Goal: Task Accomplishment & Management: Manage account settings

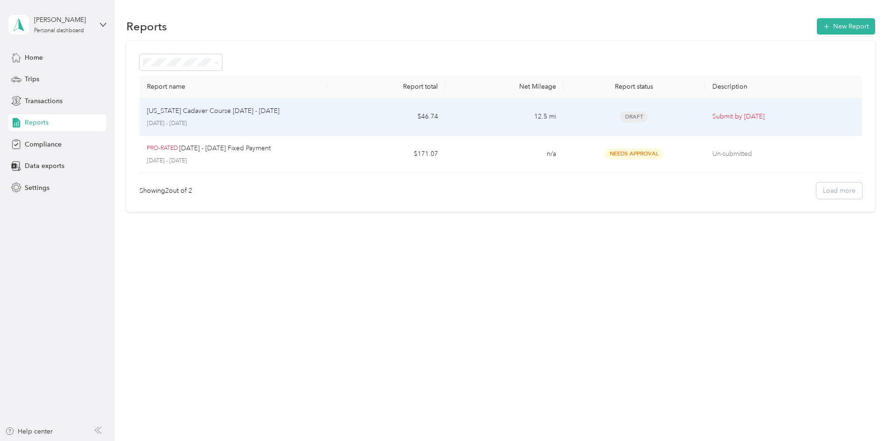
click at [446, 119] on td "$46.74" at bounding box center [387, 116] width 118 height 37
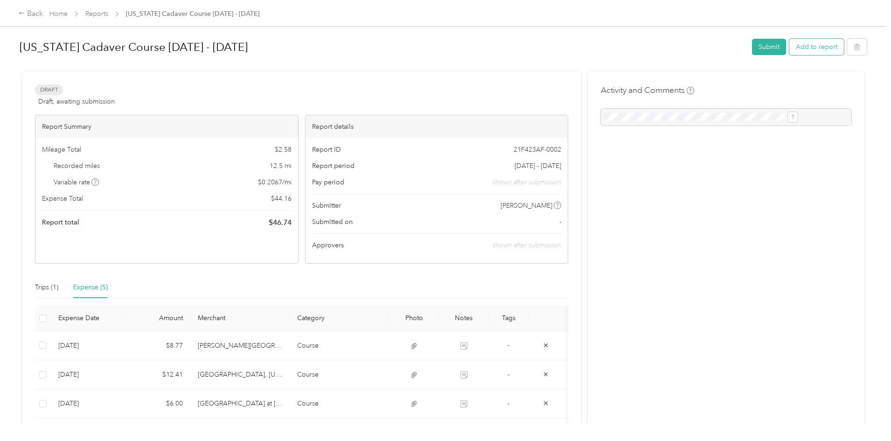
click at [789, 48] on button "Add to report" at bounding box center [816, 47] width 55 height 16
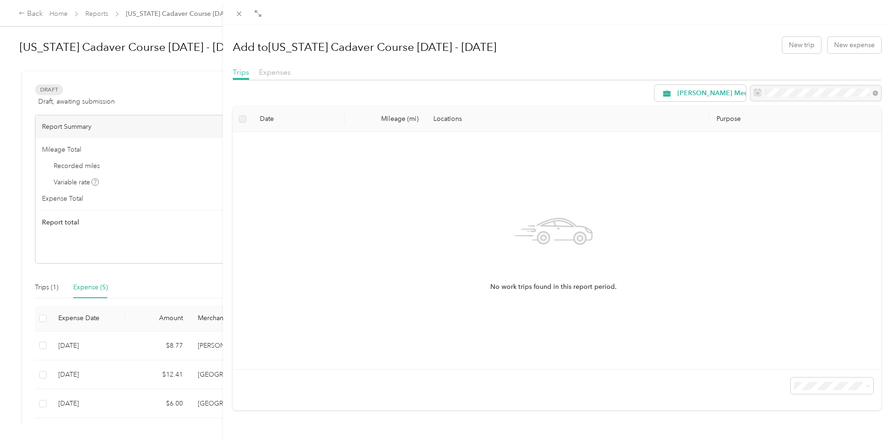
drag, startPoint x: 446, startPoint y: 188, endPoint x: 607, endPoint y: 52, distance: 210.2
click at [607, 52] on div "Add to [US_STATE] Cadaver Course [DATE] - [DATE] New trip New expense" at bounding box center [557, 44] width 649 height 27
click at [829, 51] on button "New expense" at bounding box center [855, 45] width 54 height 16
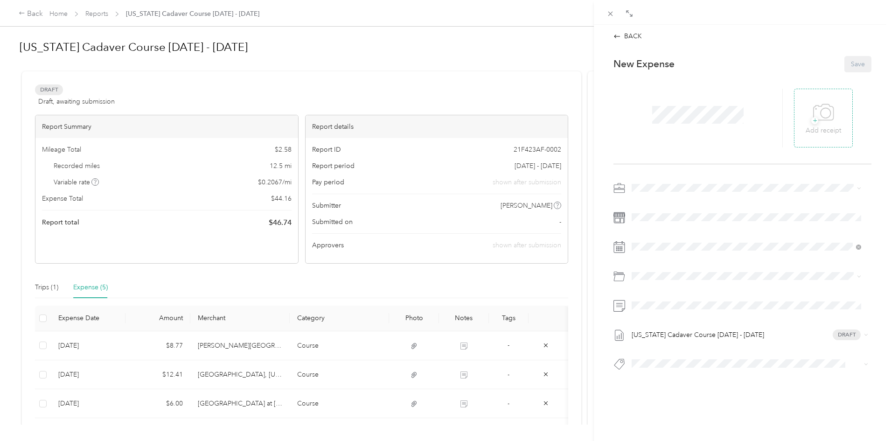
click at [821, 120] on icon at bounding box center [824, 112] width 20 height 16
click at [659, 199] on div "[PERSON_NAME] Medical" at bounding box center [741, 203] width 212 height 10
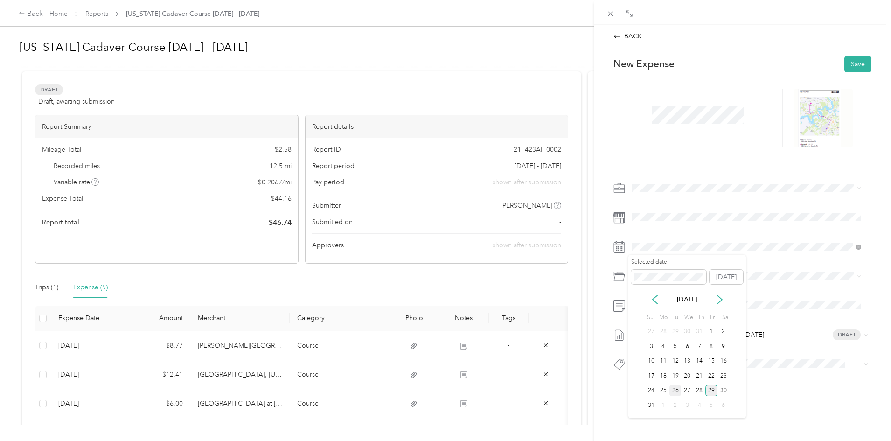
click at [677, 394] on div "26" at bounding box center [676, 391] width 12 height 12
click at [672, 362] on span "Travel" at bounding box center [665, 363] width 17 height 8
click at [657, 350] on button "Travel To Course" at bounding box center [663, 347] width 56 height 12
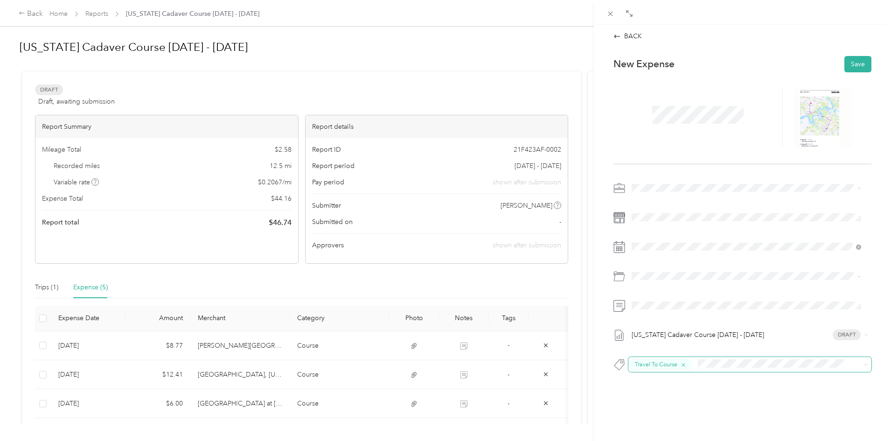
click at [684, 364] on icon "button" at bounding box center [684, 365] width 4 height 4
click at [663, 405] on div "New Expense Save [US_STATE] Cadaver Course [DATE] - [DATE] Draft" at bounding box center [743, 229] width 278 height 360
click at [671, 65] on p "New Expense" at bounding box center [644, 63] width 61 height 13
click at [622, 220] on icon at bounding box center [620, 218] width 12 height 12
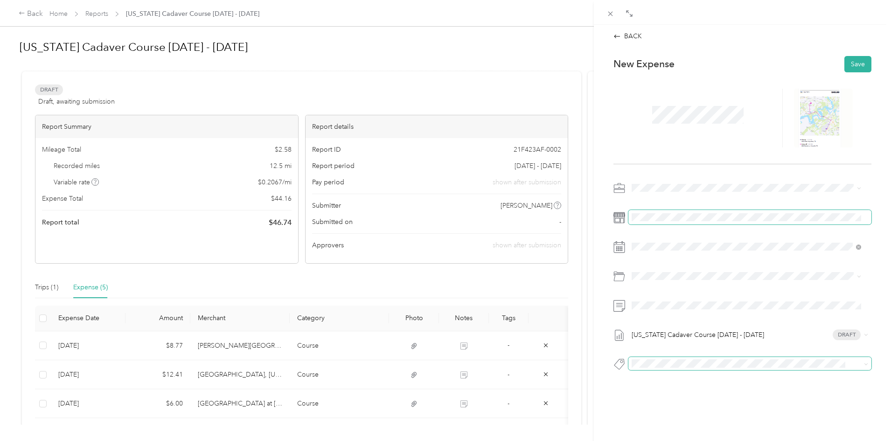
click at [626, 222] on div at bounding box center [743, 217] width 258 height 15
click at [850, 63] on button "Save" at bounding box center [857, 64] width 27 height 16
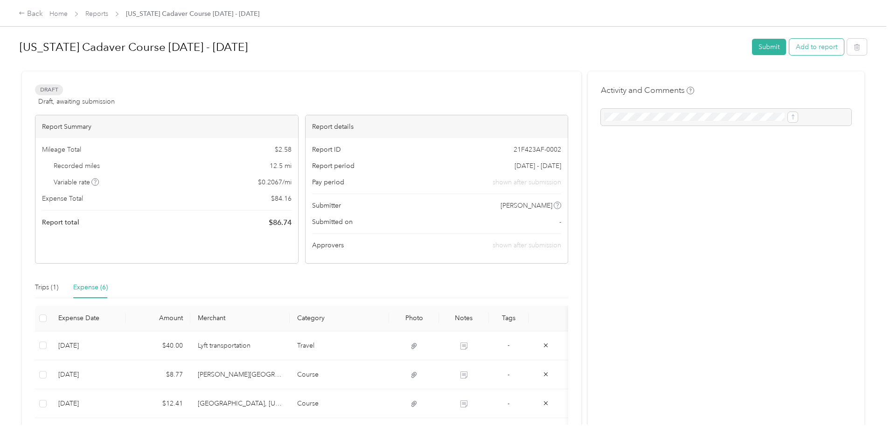
click at [789, 49] on button "Add to report" at bounding box center [816, 47] width 55 height 16
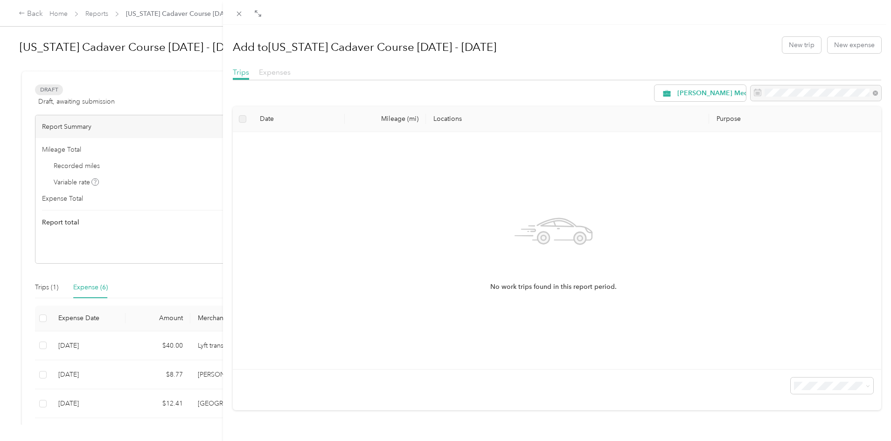
click at [280, 76] on span "Expenses" at bounding box center [275, 72] width 32 height 9
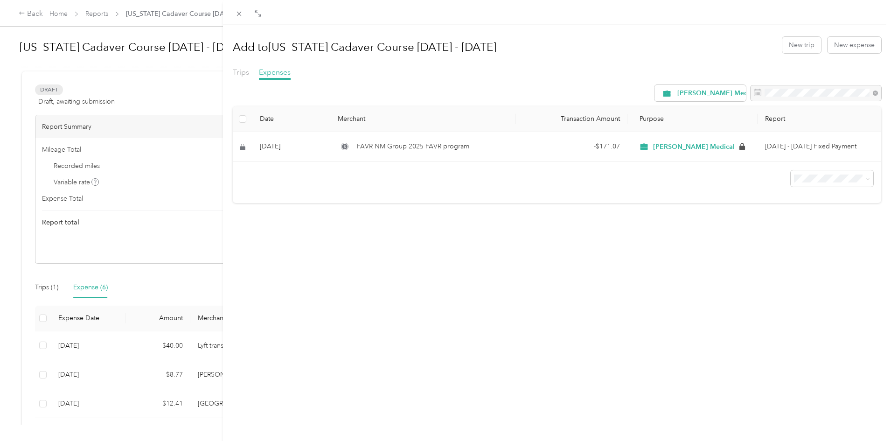
click at [671, 63] on div "Add to [US_STATE] Cadaver Course [DATE] - [DATE] New trip New expense Trips Exp…" at bounding box center [557, 117] width 649 height 172
click at [46, 111] on div "Add to [US_STATE] Cadaver Course [DATE] - [DATE] New trip New expense Trips Exp…" at bounding box center [445, 220] width 891 height 441
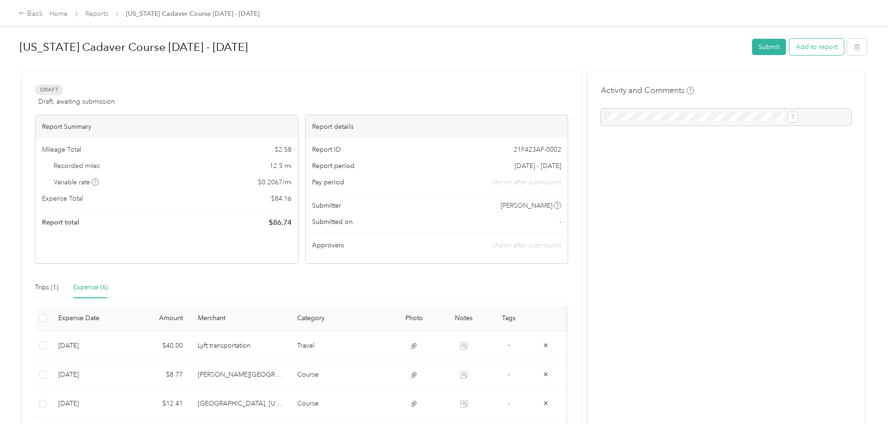
click at [789, 43] on button "Add to report" at bounding box center [816, 47] width 55 height 16
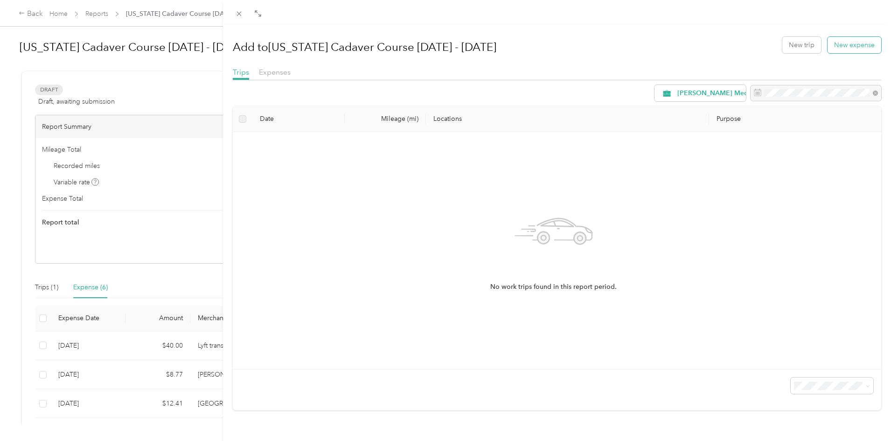
click at [856, 52] on button "New expense" at bounding box center [855, 45] width 54 height 16
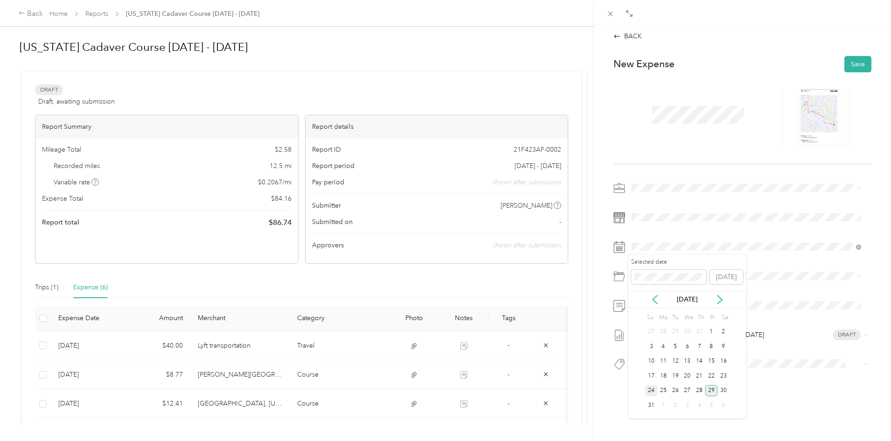
click at [655, 393] on div "24" at bounding box center [651, 391] width 12 height 12
click at [663, 360] on span "Travel" at bounding box center [665, 363] width 17 height 8
click at [666, 349] on li "Travel To Course" at bounding box center [746, 347] width 236 height 18
click at [851, 63] on button "Save" at bounding box center [857, 64] width 27 height 16
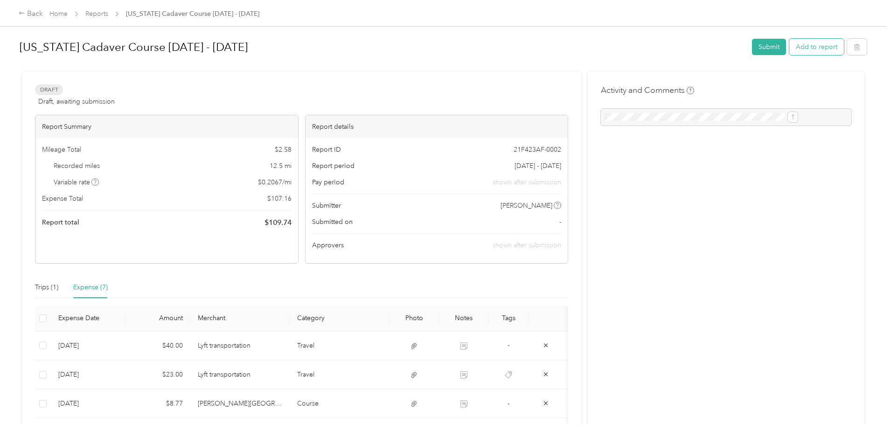
click at [789, 50] on button "Add to report" at bounding box center [816, 47] width 55 height 16
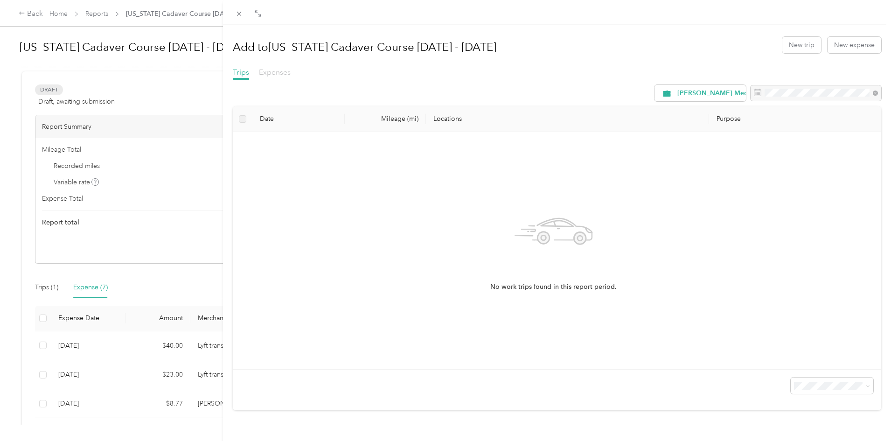
click at [264, 72] on span "Expenses" at bounding box center [275, 72] width 32 height 9
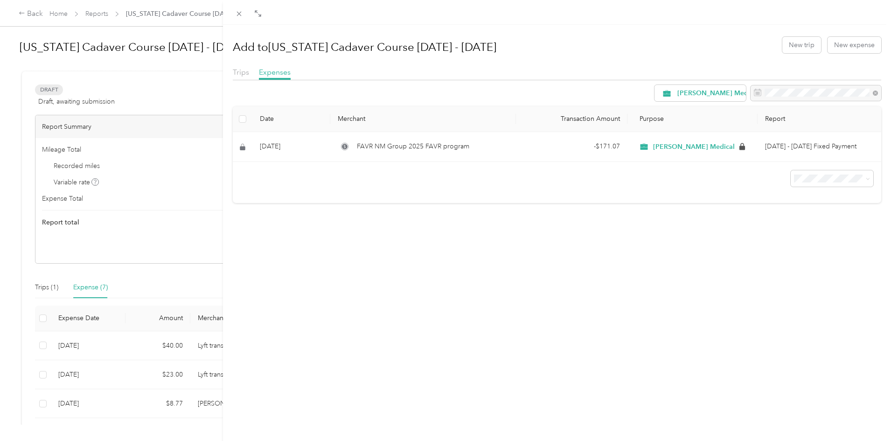
click at [11, 127] on div "Add to [US_STATE] Cadaver Course [DATE] - [DATE] New trip New expense Trips Exp…" at bounding box center [445, 220] width 891 height 441
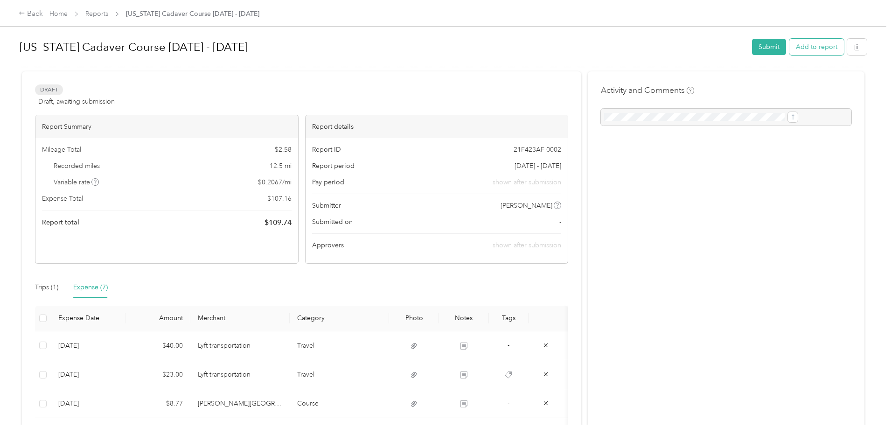
click at [789, 50] on button "Add to report" at bounding box center [816, 47] width 55 height 16
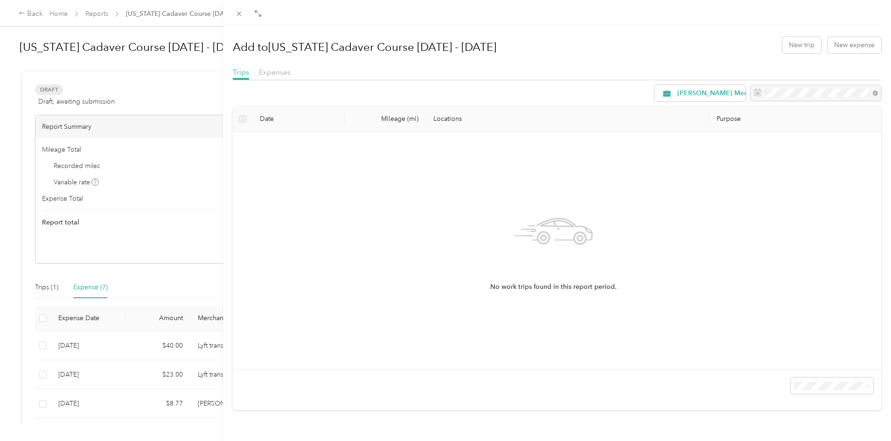
click at [282, 77] on div "Expenses" at bounding box center [275, 73] width 32 height 12
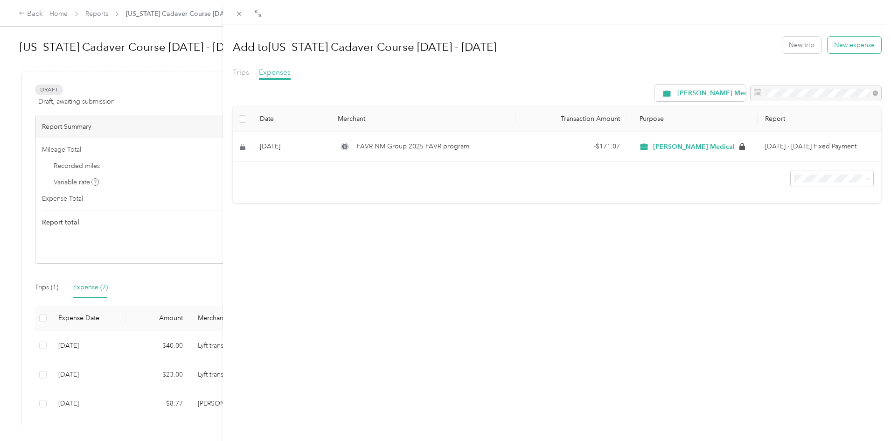
click at [837, 38] on button "New expense" at bounding box center [855, 45] width 54 height 16
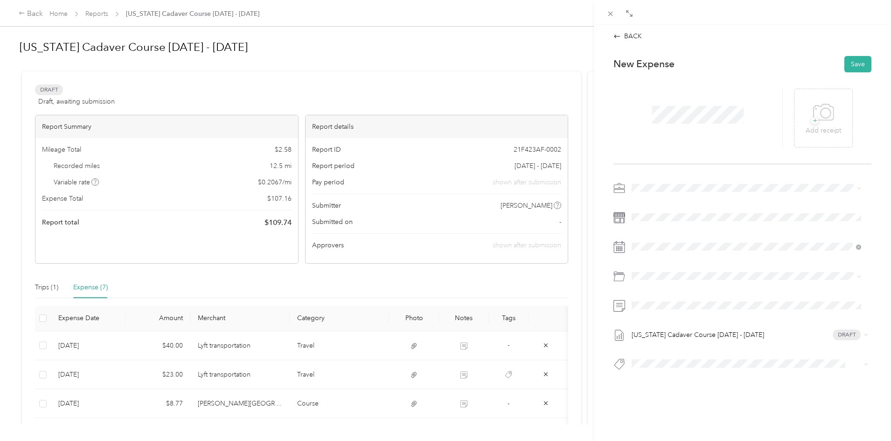
click at [659, 343] on span "Travel To Course" at bounding box center [663, 347] width 42 height 8
click at [622, 245] on icon at bounding box center [620, 247] width 12 height 12
click at [651, 389] on div "24" at bounding box center [651, 391] width 12 height 12
click at [665, 362] on span "Travel" at bounding box center [665, 363] width 17 height 8
click at [665, 362] on div "Travel" at bounding box center [757, 358] width 201 height 10
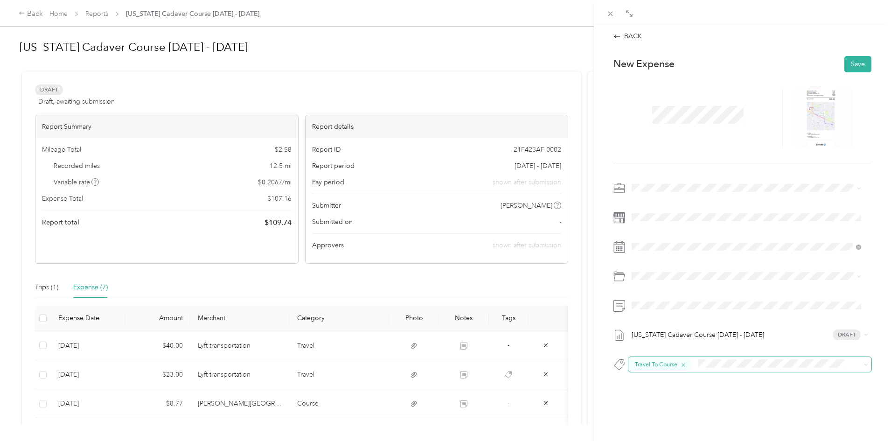
click at [684, 364] on icon "button" at bounding box center [684, 365] width 4 height 4
click at [852, 66] on button "Save" at bounding box center [857, 64] width 27 height 16
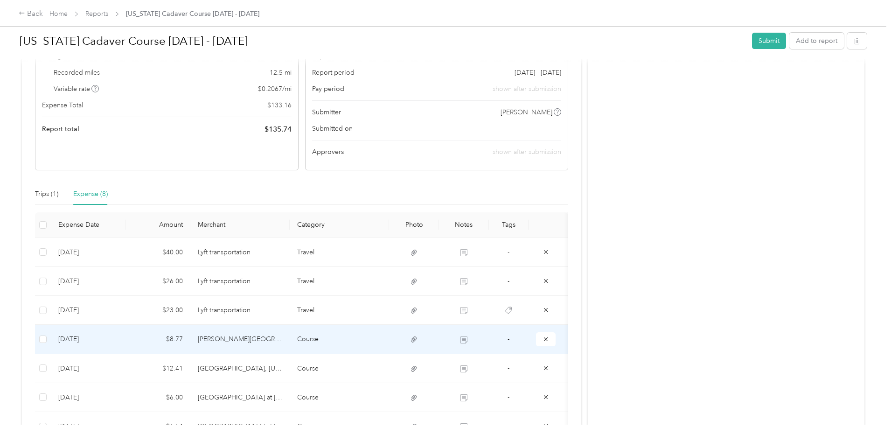
scroll to position [47, 0]
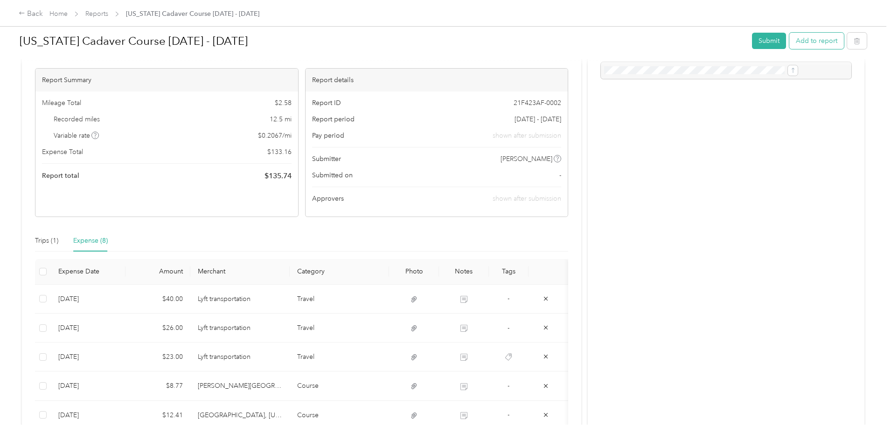
click at [789, 38] on button "Add to report" at bounding box center [816, 41] width 55 height 16
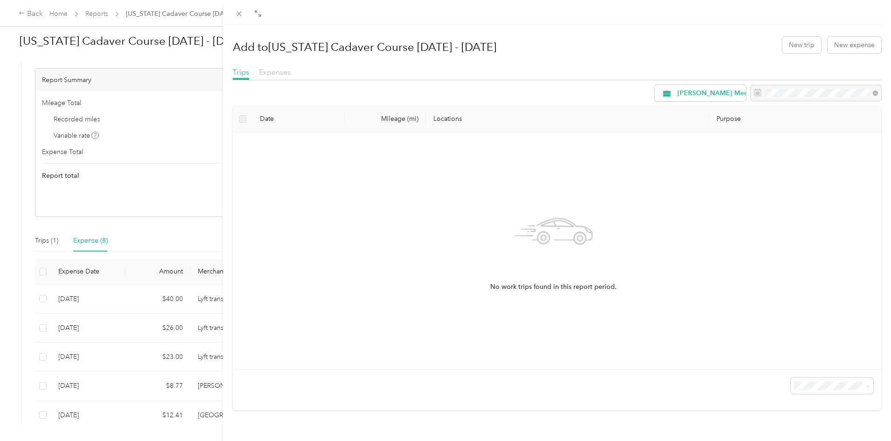
click at [279, 69] on span "Expenses" at bounding box center [275, 72] width 32 height 9
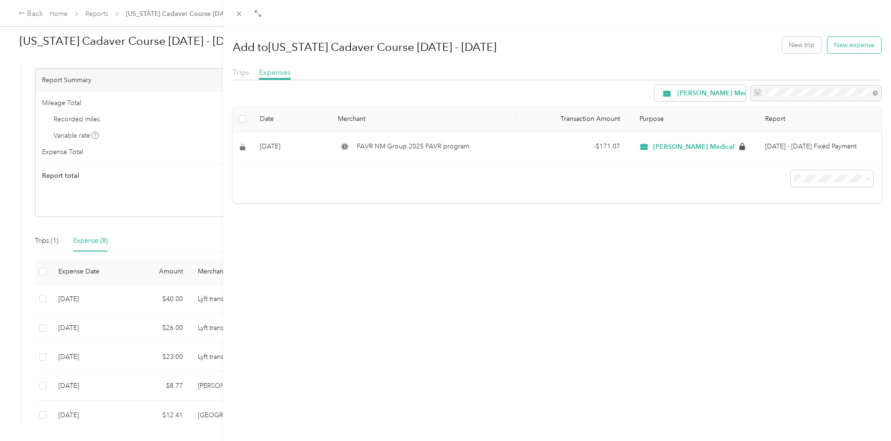
click at [851, 44] on button "New expense" at bounding box center [855, 45] width 54 height 16
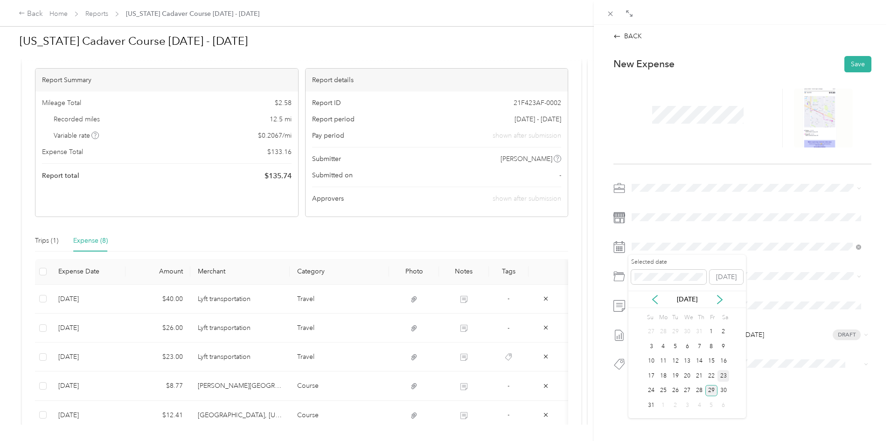
click at [719, 377] on div "23" at bounding box center [724, 376] width 12 height 12
click at [669, 360] on span "Travel" at bounding box center [665, 363] width 17 height 8
click at [847, 63] on button "Save" at bounding box center [857, 64] width 27 height 16
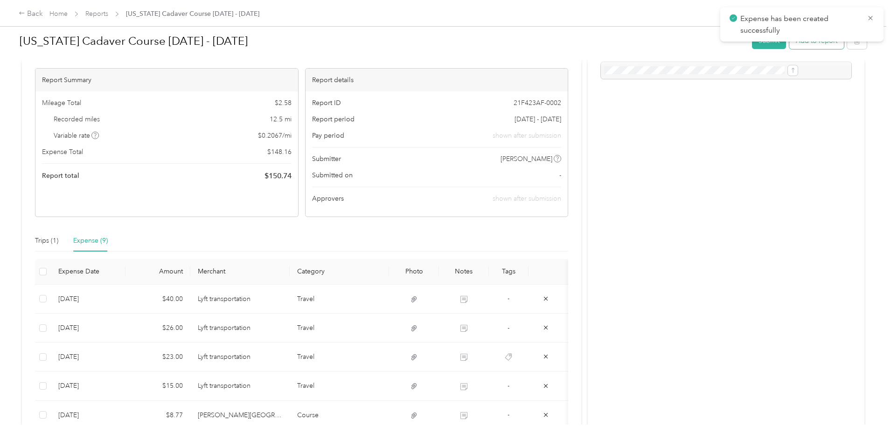
click at [789, 45] on button "Add to report" at bounding box center [816, 41] width 55 height 16
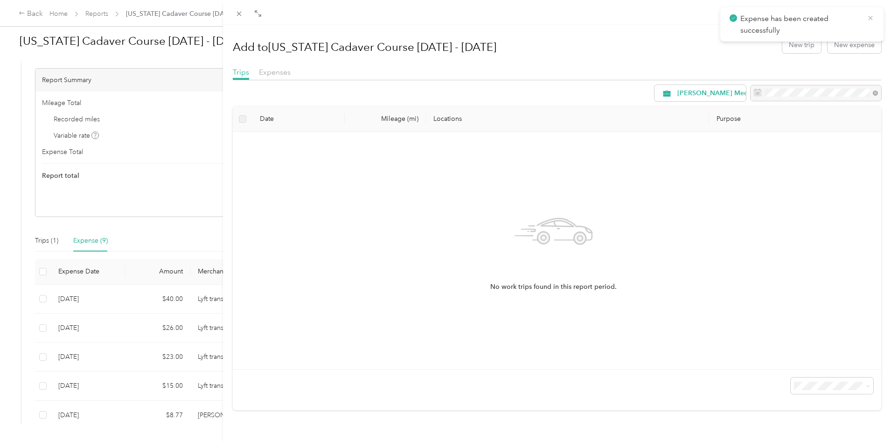
click at [868, 18] on icon at bounding box center [870, 18] width 7 height 8
click at [293, 76] on div "Trips Expenses" at bounding box center [557, 74] width 649 height 14
click at [279, 74] on span "Expenses" at bounding box center [275, 72] width 32 height 9
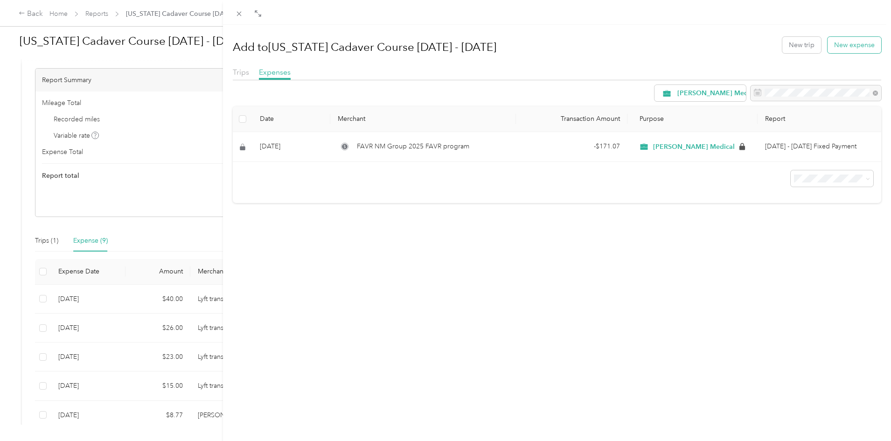
drag, startPoint x: 850, startPoint y: 39, endPoint x: 892, endPoint y: 54, distance: 44.6
click at [850, 39] on button "New expense" at bounding box center [855, 45] width 54 height 16
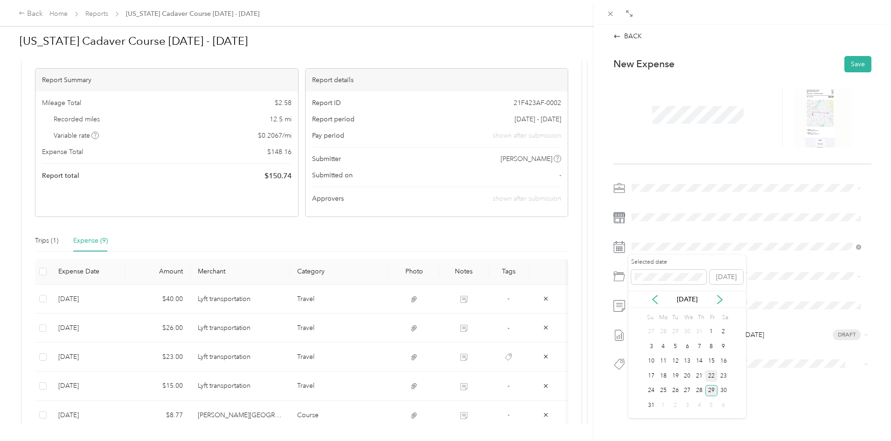
click at [713, 375] on div "22" at bounding box center [711, 376] width 12 height 12
click at [675, 363] on div "Travel" at bounding box center [757, 362] width 201 height 10
click at [845, 60] on button "Save" at bounding box center [857, 64] width 27 height 16
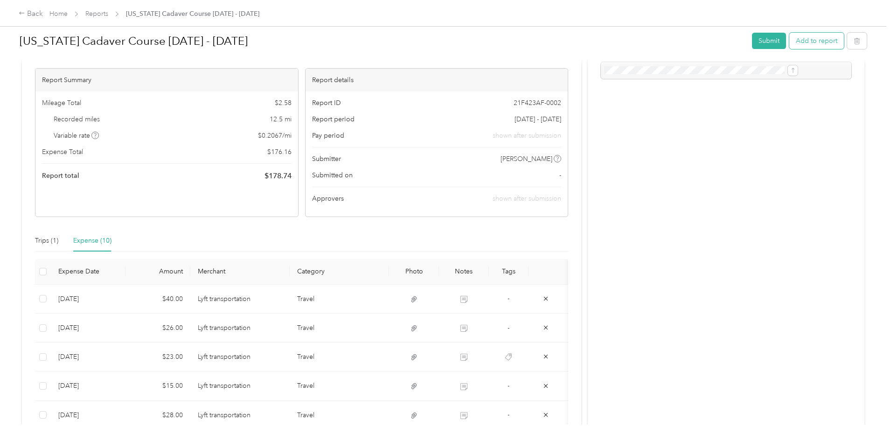
click at [789, 41] on button "Add to report" at bounding box center [816, 41] width 55 height 16
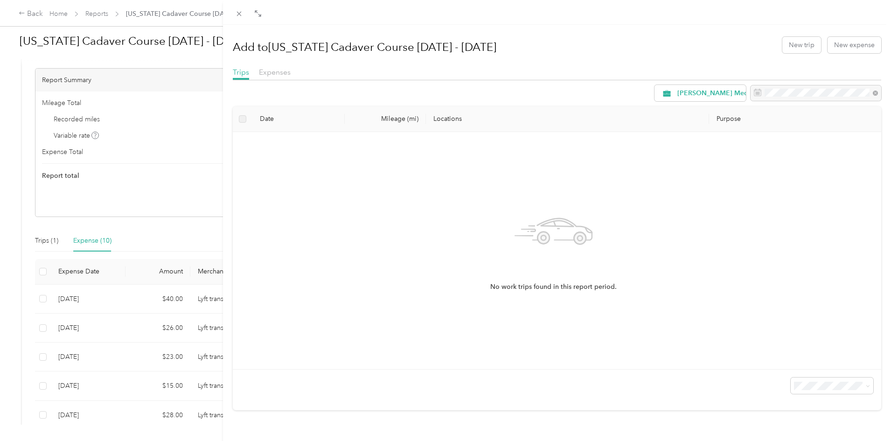
click at [284, 77] on div "Expenses" at bounding box center [275, 73] width 32 height 12
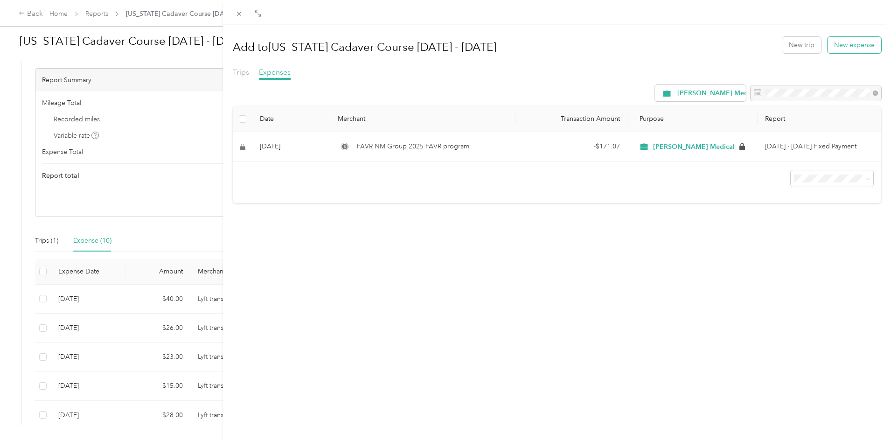
click at [835, 43] on button "New expense" at bounding box center [855, 45] width 54 height 16
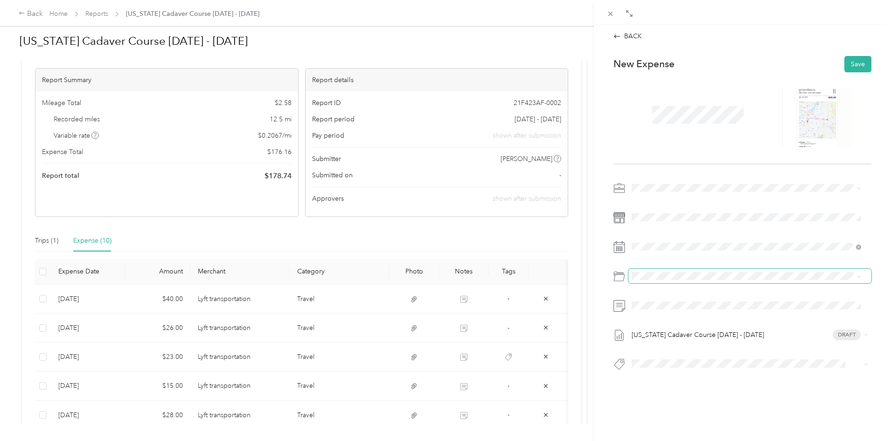
click at [652, 280] on span at bounding box center [749, 276] width 243 height 15
click at [657, 359] on span "Travel" at bounding box center [665, 363] width 17 height 8
click at [709, 373] on div "22" at bounding box center [711, 376] width 12 height 12
click at [852, 63] on button "Save" at bounding box center [857, 64] width 27 height 16
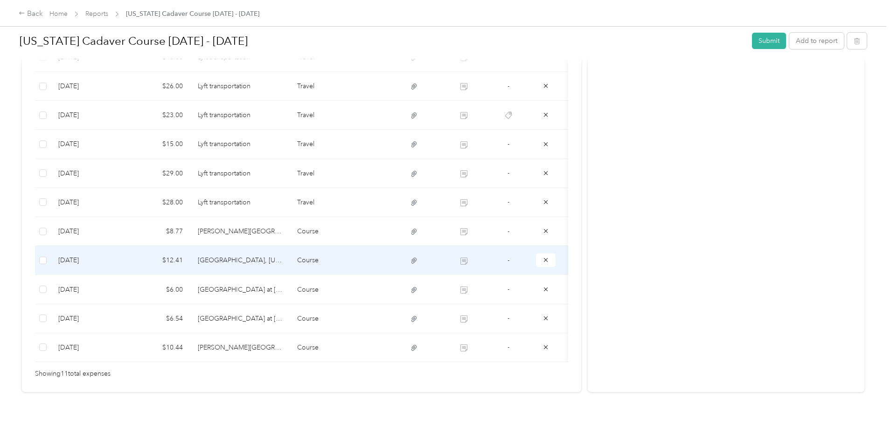
scroll to position [302, 0]
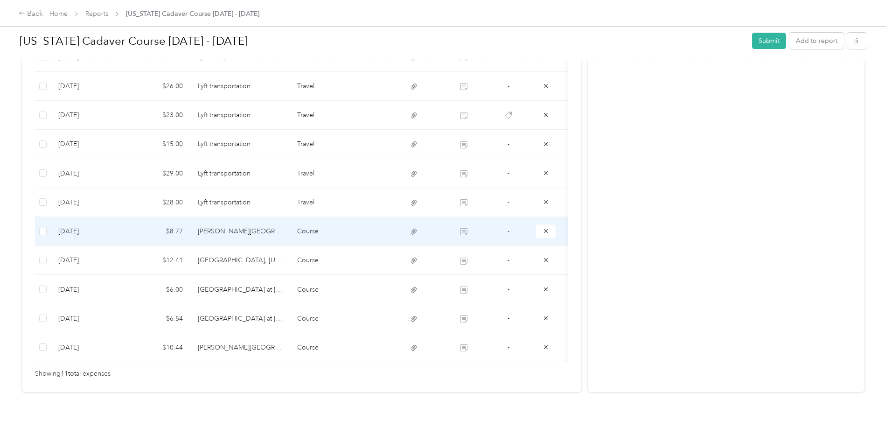
click at [370, 217] on td "Course" at bounding box center [339, 231] width 99 height 29
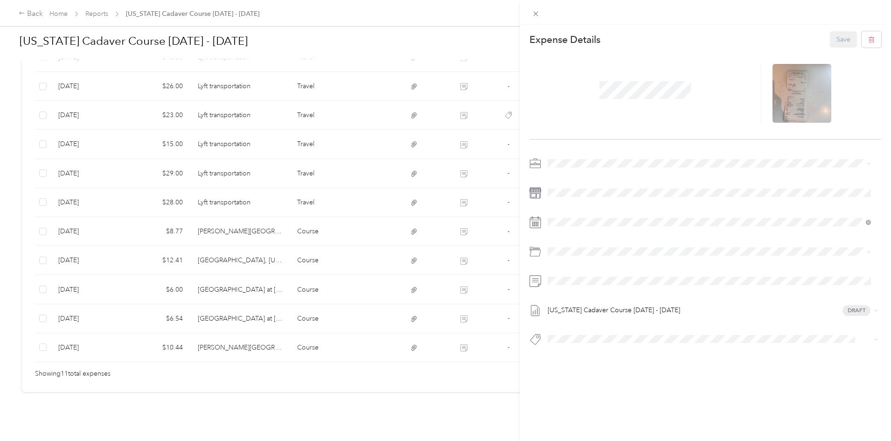
click at [581, 333] on div "Travel" at bounding box center [720, 338] width 295 height 10
click at [838, 39] on button "Save" at bounding box center [843, 39] width 27 height 16
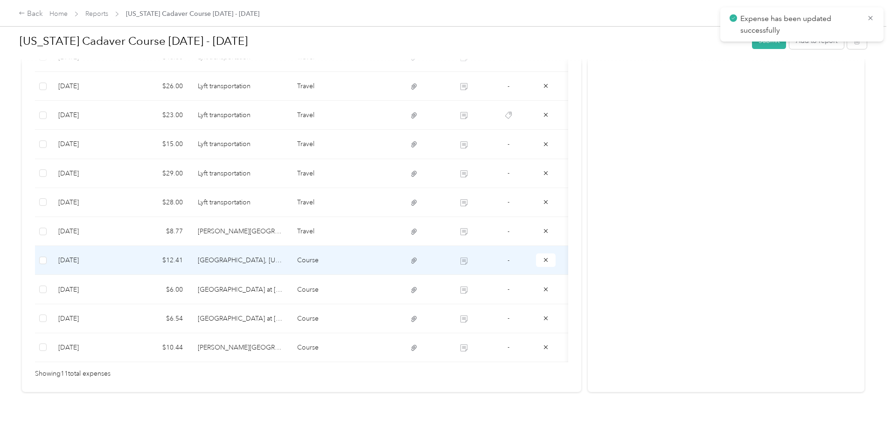
click at [373, 246] on td "Course" at bounding box center [339, 260] width 99 height 29
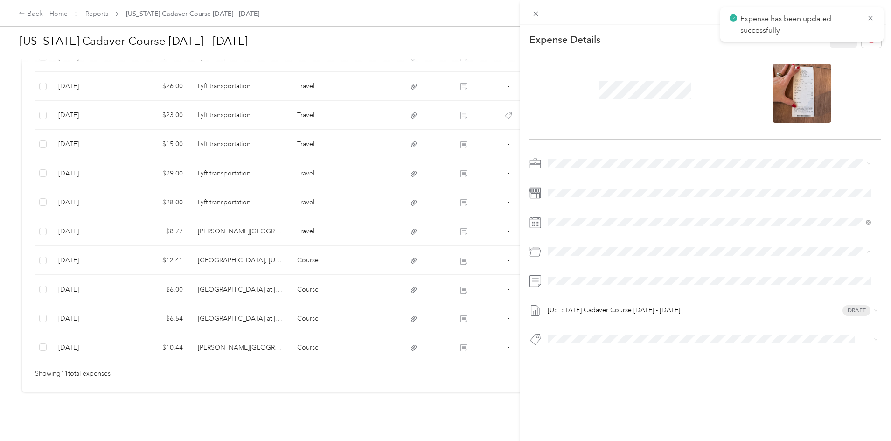
click at [582, 333] on div "Travel" at bounding box center [720, 338] width 295 height 10
click at [838, 38] on button "Save" at bounding box center [843, 39] width 27 height 16
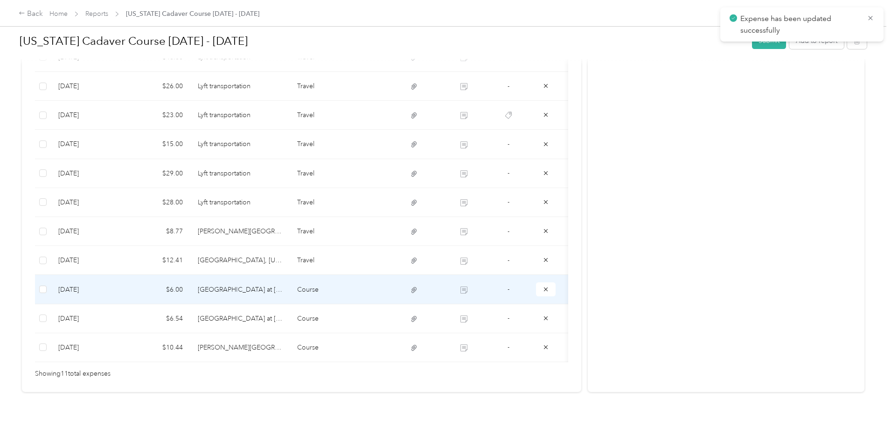
click at [364, 278] on td "Course" at bounding box center [339, 289] width 99 height 29
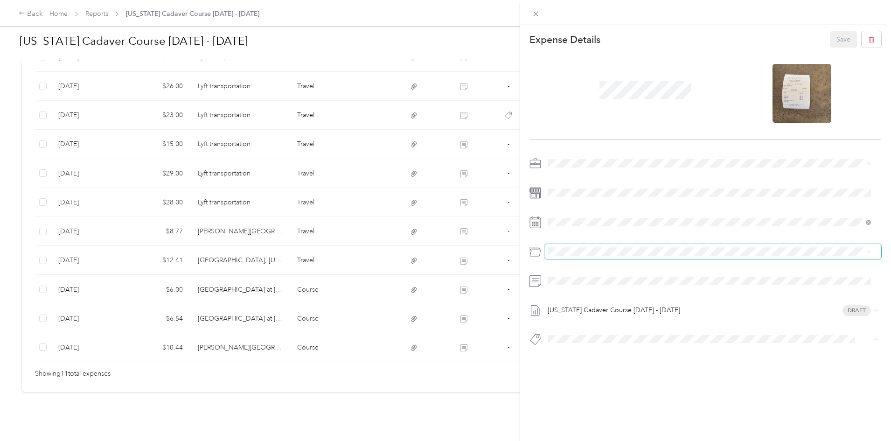
click at [572, 247] on span at bounding box center [712, 251] width 337 height 15
click at [580, 338] on span "Travel" at bounding box center [581, 338] width 17 height 8
click at [841, 34] on button "Save" at bounding box center [843, 39] width 27 height 16
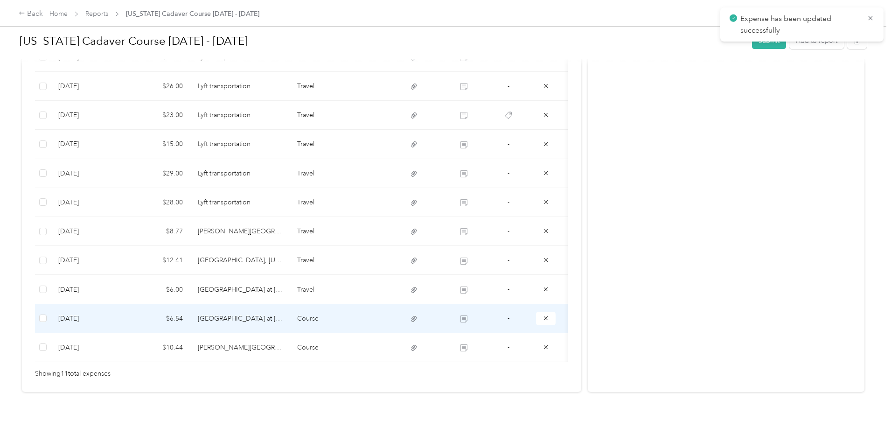
click at [375, 307] on td "Course" at bounding box center [339, 318] width 99 height 29
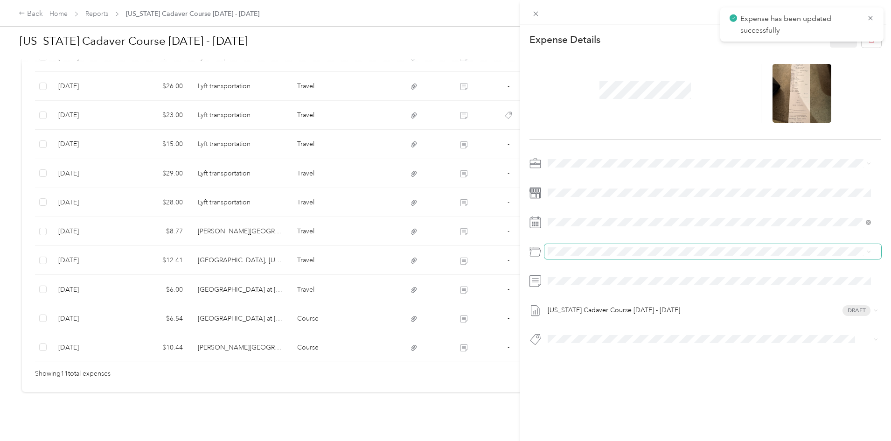
click at [555, 247] on span at bounding box center [712, 251] width 337 height 15
click at [589, 337] on span "Travel" at bounding box center [581, 334] width 17 height 8
click at [831, 35] on button "Save" at bounding box center [843, 39] width 27 height 16
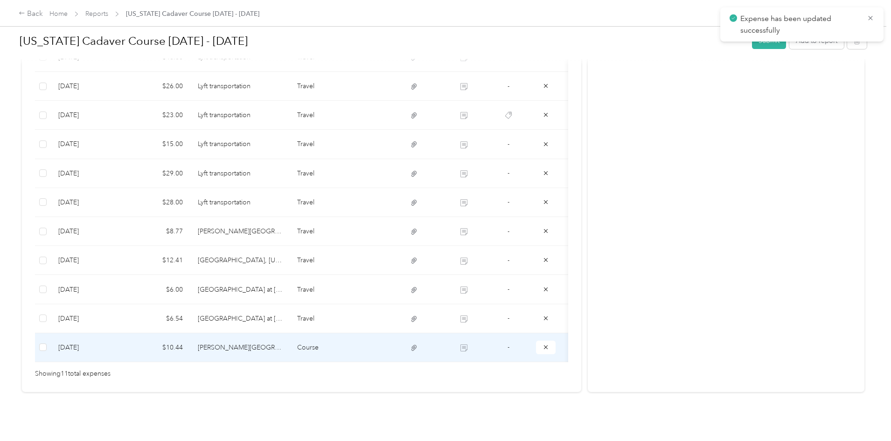
click at [363, 333] on td "Course" at bounding box center [339, 347] width 99 height 29
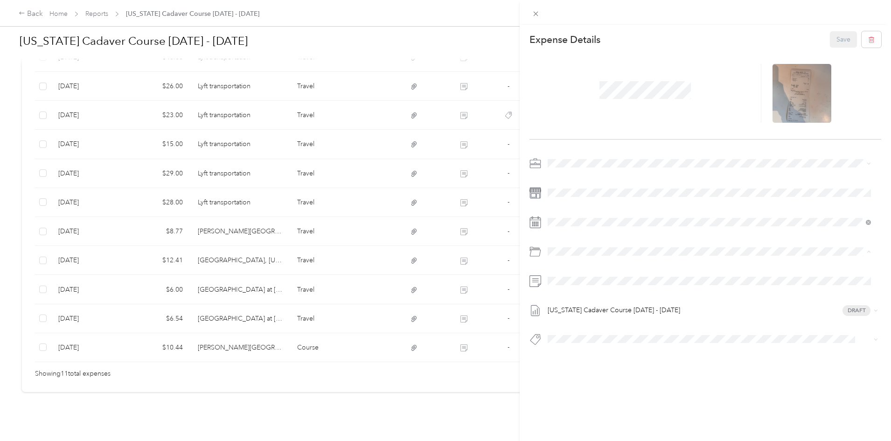
click at [586, 342] on div "Travel" at bounding box center [709, 338] width 317 height 10
click at [834, 38] on button "Save" at bounding box center [843, 39] width 27 height 16
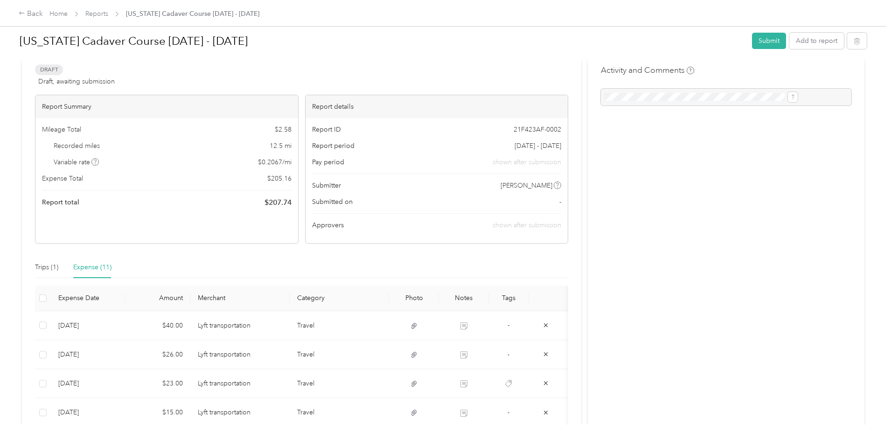
scroll to position [0, 0]
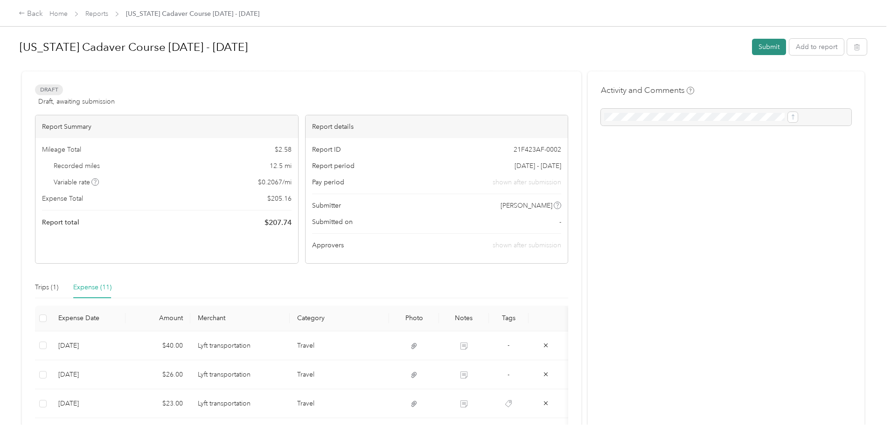
click at [752, 47] on button "Submit" at bounding box center [769, 47] width 34 height 16
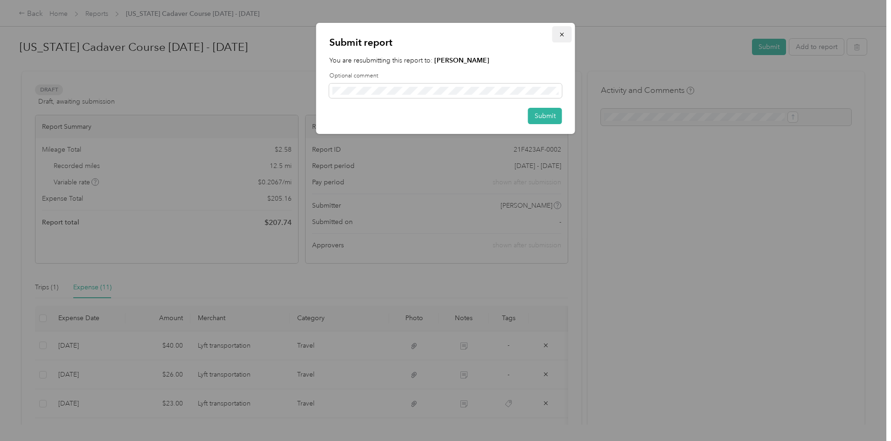
click at [562, 33] on icon "button" at bounding box center [562, 34] width 7 height 7
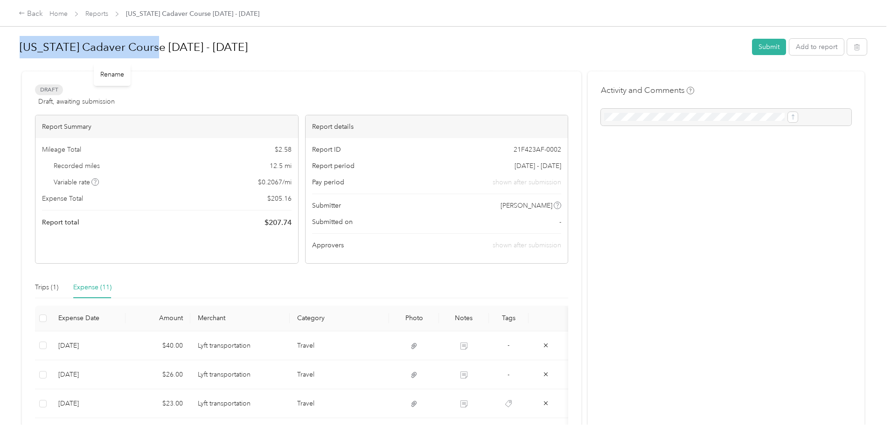
drag, startPoint x: 94, startPoint y: 46, endPoint x: 231, endPoint y: 52, distance: 137.3
click at [231, 52] on h1 "[US_STATE] Cadaver Course [DATE] - [DATE]" at bounding box center [383, 47] width 726 height 22
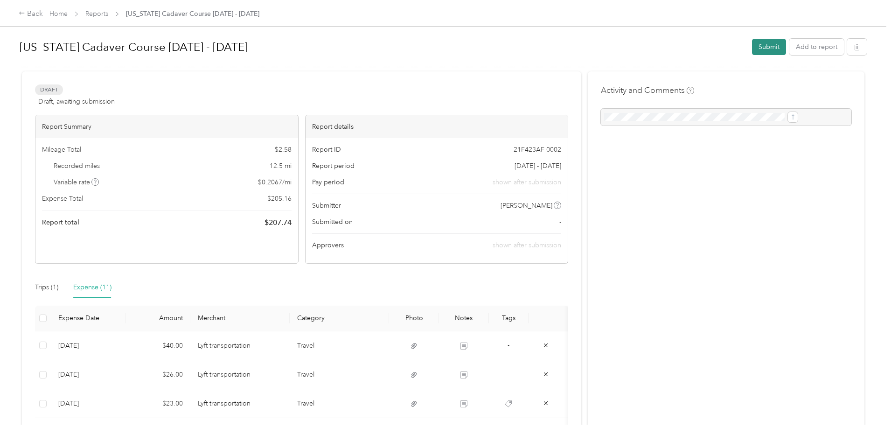
click at [752, 48] on button "Submit" at bounding box center [769, 47] width 34 height 16
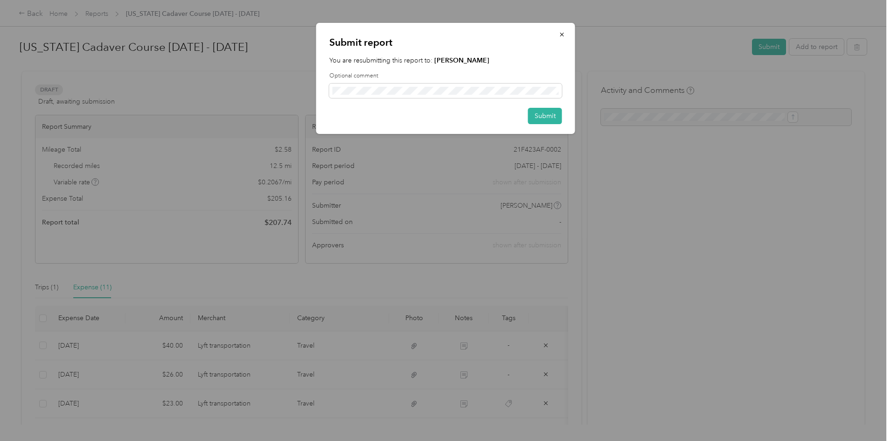
click at [595, 287] on div at bounding box center [445, 220] width 891 height 441
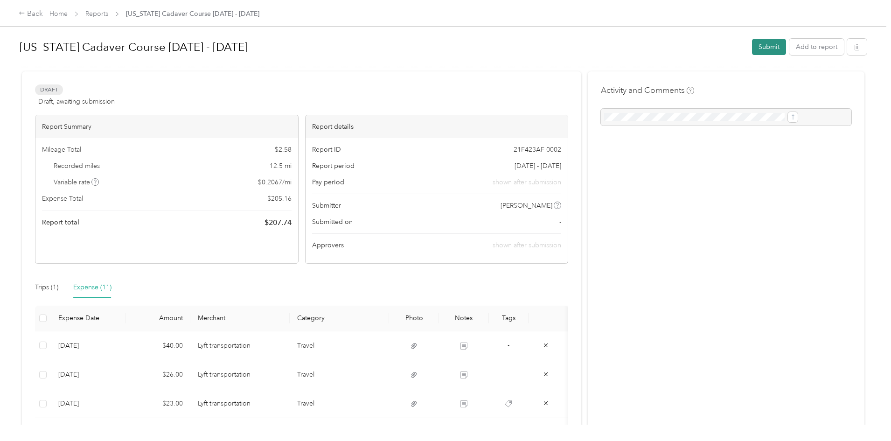
click at [752, 45] on button "Submit" at bounding box center [769, 47] width 34 height 16
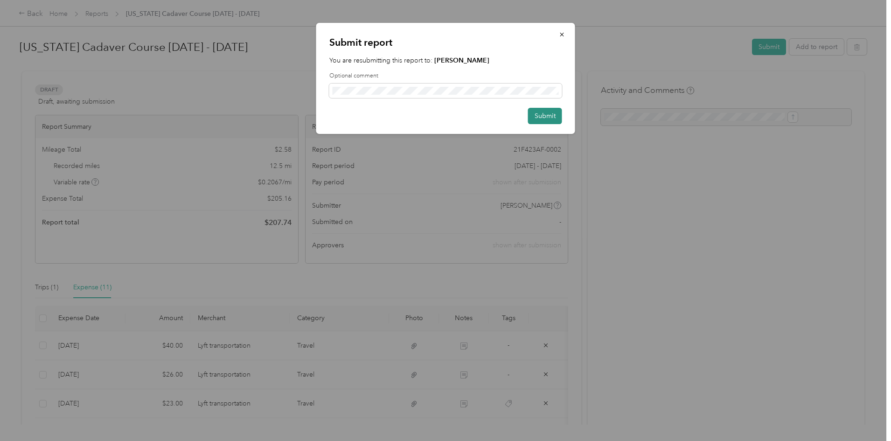
click at [544, 115] on button "Submit" at bounding box center [545, 116] width 34 height 16
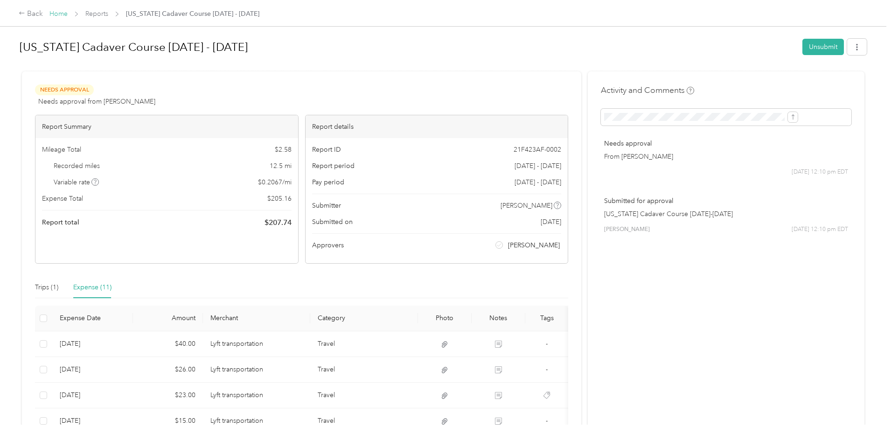
click at [68, 10] on link "Home" at bounding box center [58, 14] width 18 height 8
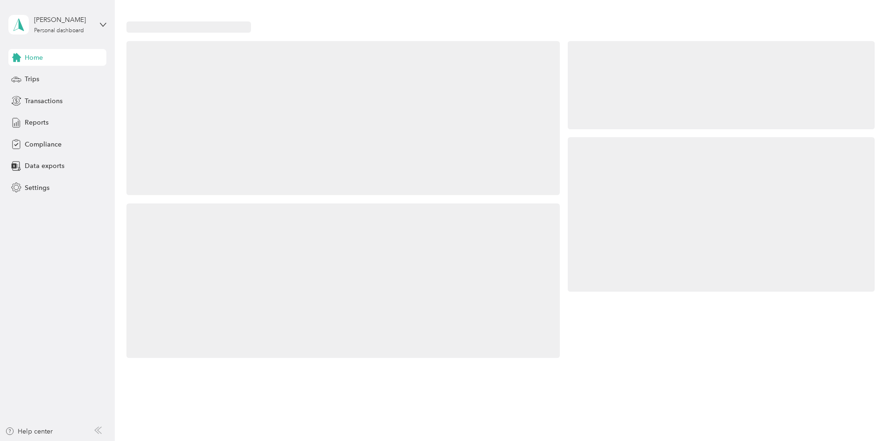
click at [42, 53] on span "Home" at bounding box center [34, 58] width 18 height 10
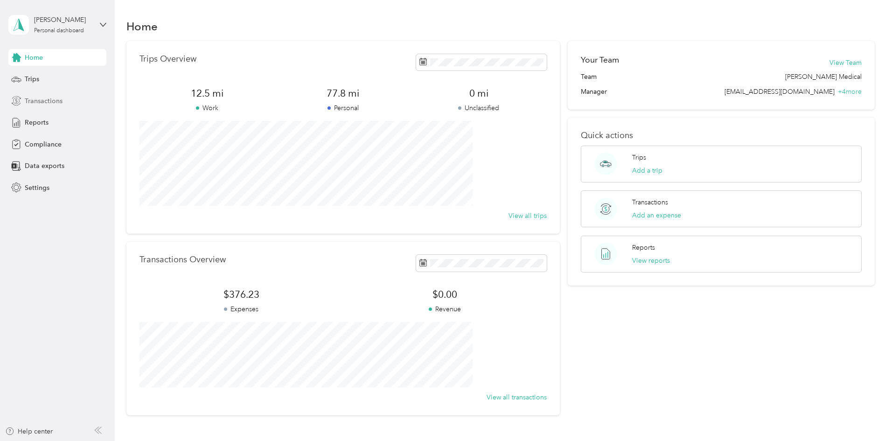
click at [39, 108] on div "Transactions" at bounding box center [57, 100] width 98 height 17
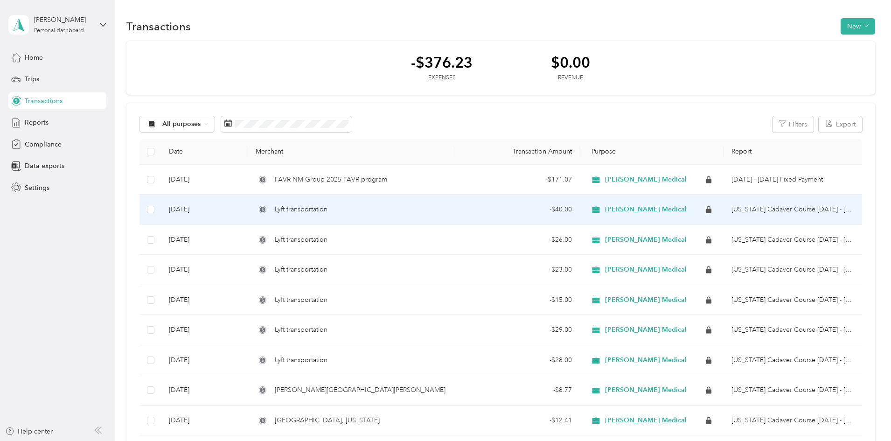
click at [607, 210] on span "[PERSON_NAME] Medical" at bounding box center [646, 209] width 82 height 8
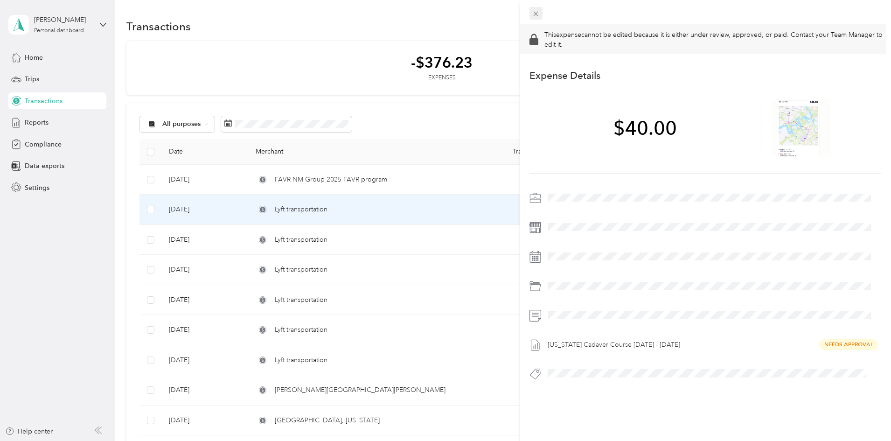
click at [537, 11] on icon at bounding box center [536, 14] width 8 height 8
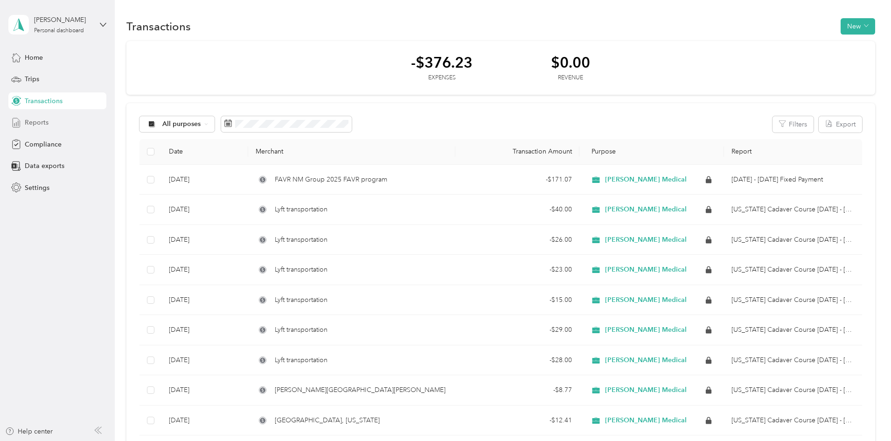
click at [39, 123] on span "Reports" at bounding box center [37, 123] width 24 height 10
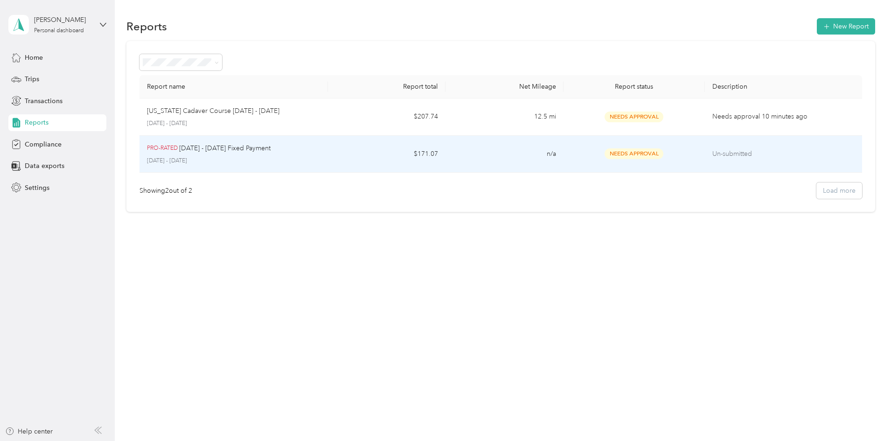
click at [466, 152] on td "n/a" at bounding box center [505, 154] width 118 height 37
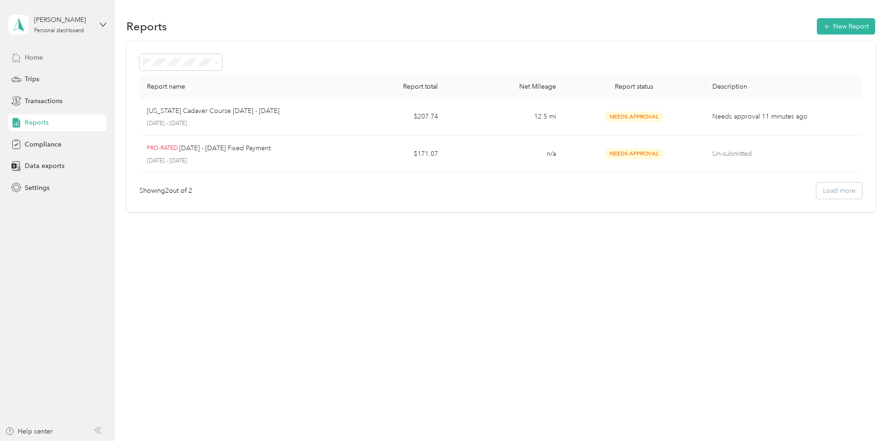
click at [29, 61] on span "Home" at bounding box center [34, 58] width 18 height 10
